Goal: Complete application form

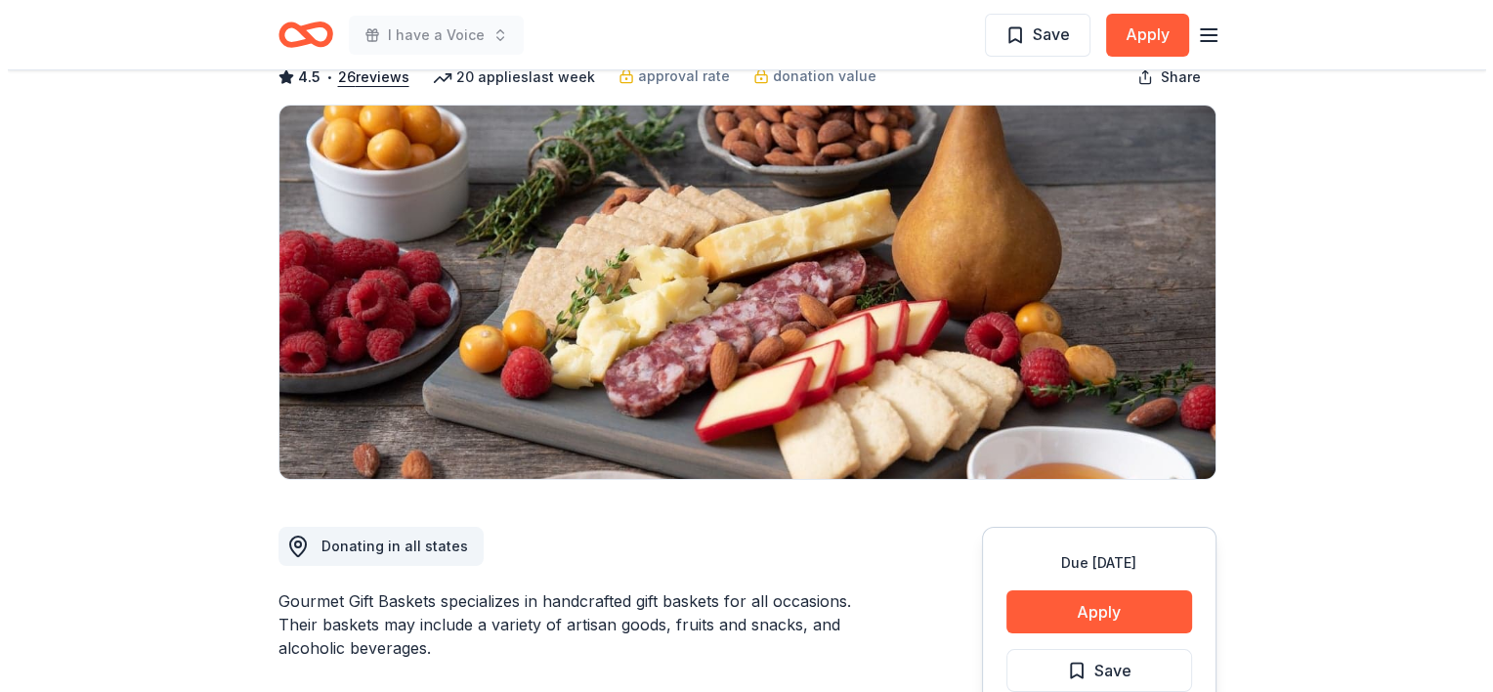
scroll to position [293, 0]
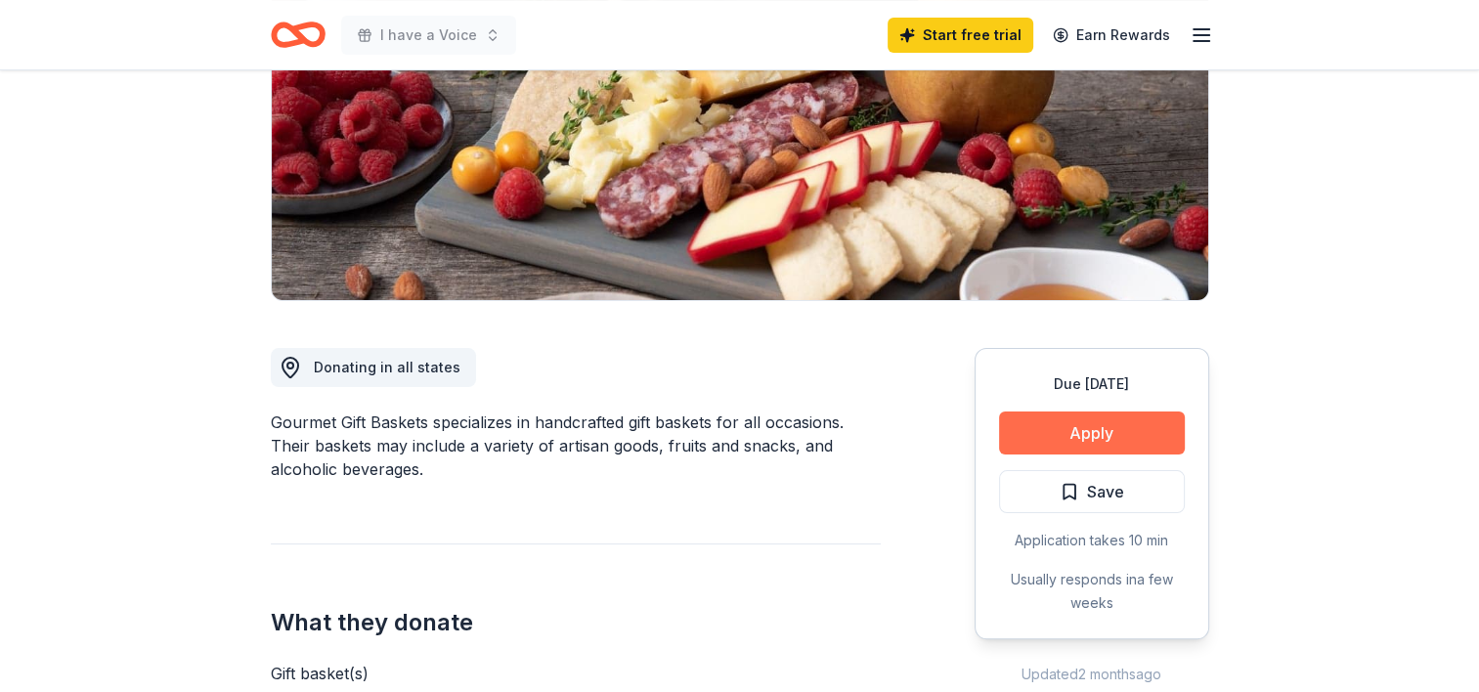
click at [1082, 436] on button "Apply" at bounding box center [1092, 432] width 186 height 43
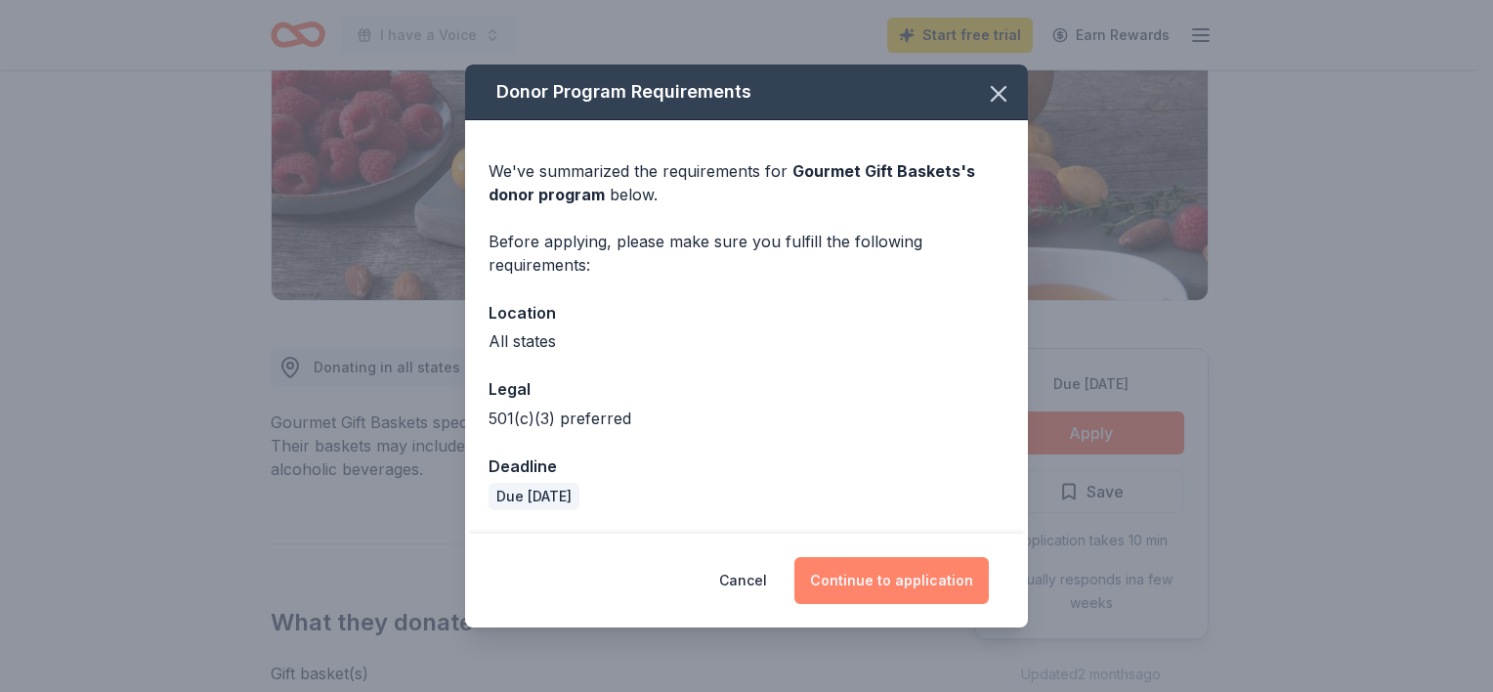
click at [856, 568] on button "Continue to application" at bounding box center [892, 580] width 195 height 47
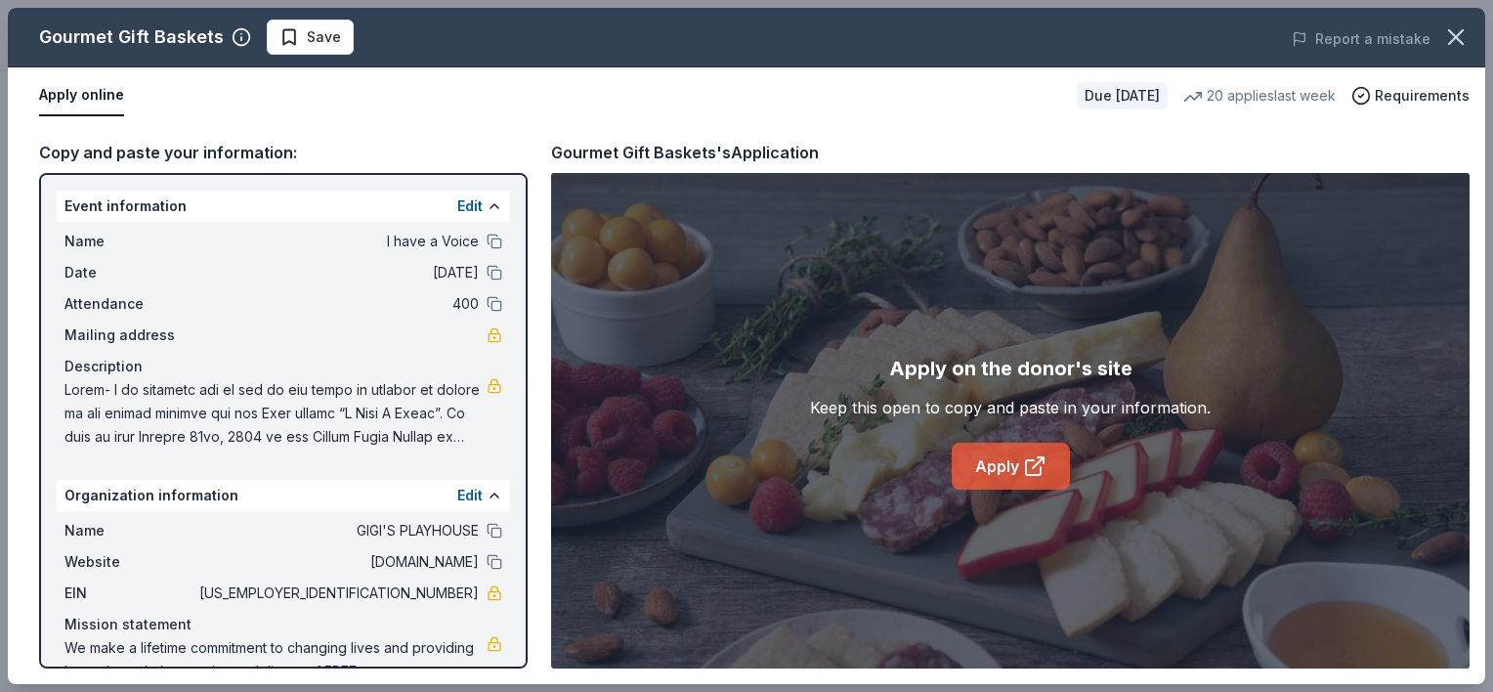
click at [1000, 465] on link "Apply" at bounding box center [1011, 466] width 118 height 47
click at [1001, 472] on link "Apply" at bounding box center [1011, 466] width 118 height 47
